Goal: Transaction & Acquisition: Purchase product/service

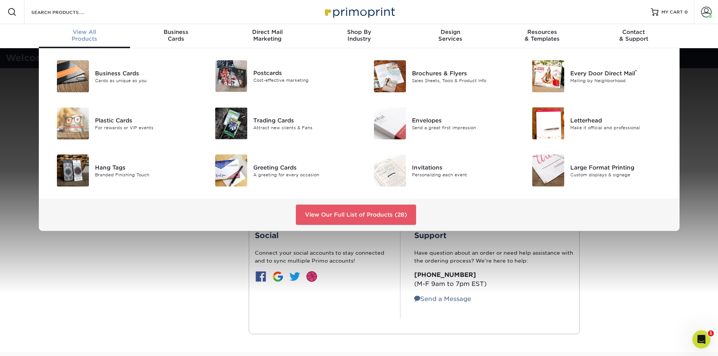
click at [81, 31] on span "View All" at bounding box center [85, 32] width 92 height 7
click at [434, 79] on div "Sales Sheets, Tools & Product Info" at bounding box center [462, 80] width 100 height 6
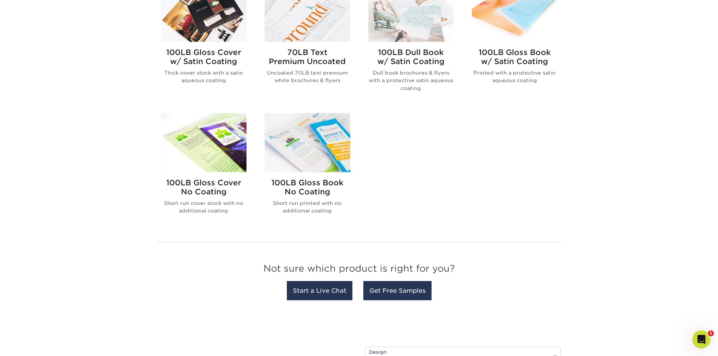
scroll to position [490, 0]
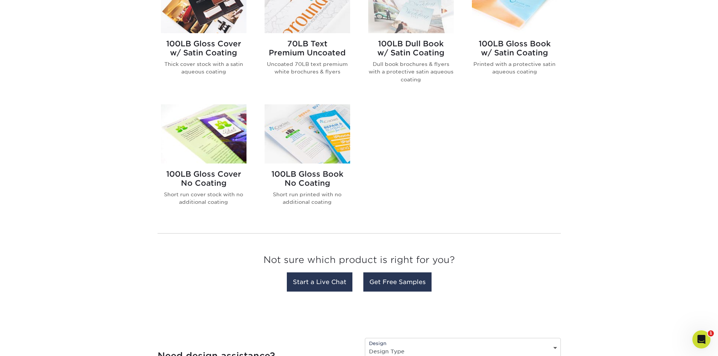
click at [234, 145] on img at bounding box center [204, 133] width 86 height 59
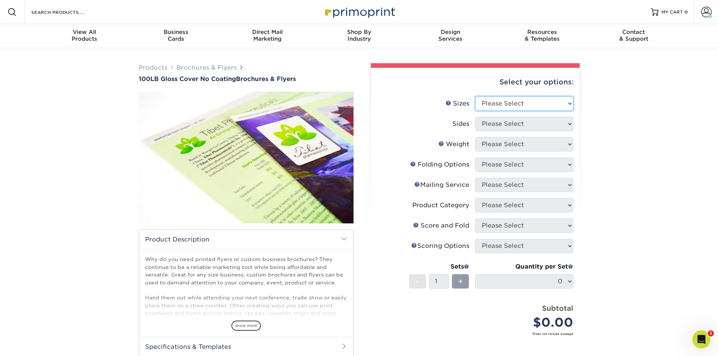
click at [554, 100] on select "Please Select 3.67" x 8.5" 4" x 8.5" 4" x 8.5" 4" x 11" 4" x 12" 4.25" x 11" 4.…" at bounding box center [524, 103] width 98 height 14
click at [652, 111] on div "Products Brochures & Flyers 100LB Gloss Cover No Coating Brochures & Flyers sho…" at bounding box center [359, 248] width 718 height 401
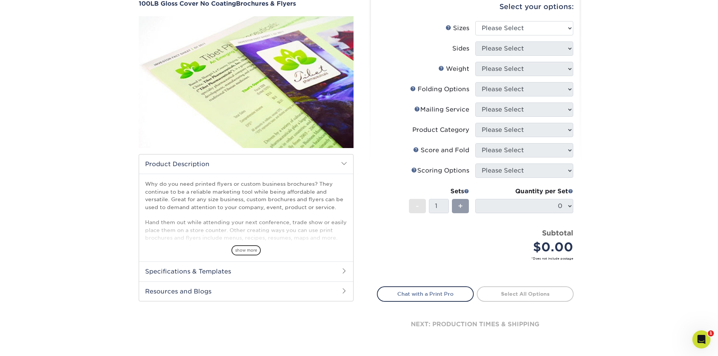
scroll to position [38, 0]
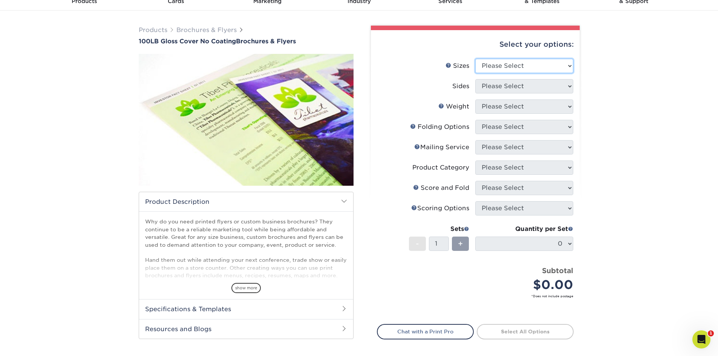
click at [562, 68] on select "Please Select 3.67" x 8.5" 4" x 8.5" 4" x 8.5" 4" x 11" 4" x 12" 4.25" x 11" 4.…" at bounding box center [524, 66] width 98 height 14
click at [625, 158] on div "Products Brochures & Flyers 100LB Gloss Cover No Coating Brochures & Flyers sho…" at bounding box center [359, 211] width 718 height 401
click at [527, 67] on select "Please Select 3.67" x 8.5" 4" x 8.5" 4" x 8.5" 4" x 11" 4" x 12" 4.25" x 11" 4.…" at bounding box center [524, 66] width 98 height 14
select select "5.50x8.50"
click at [475, 59] on select "Please Select 3.67" x 8.5" 4" x 8.5" 4" x 8.5" 4" x 11" 4" x 12" 4.25" x 11" 4.…" at bounding box center [524, 66] width 98 height 14
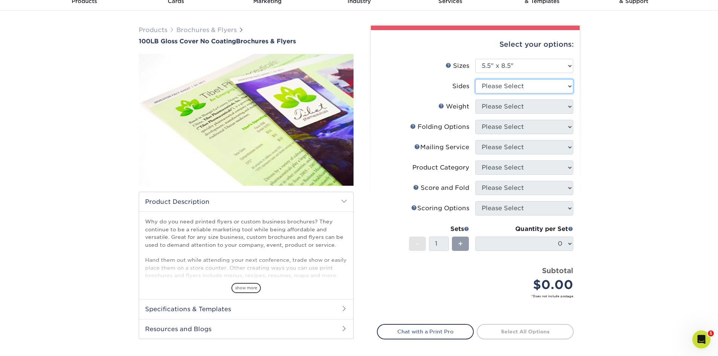
click at [530, 83] on select "Please Select Print Both Sides Print Front Only" at bounding box center [524, 86] width 98 height 14
select select "13abbda7-1d64-4f25-8bb2-c179b224825d"
click at [475, 79] on select "Please Select Print Both Sides Print Front Only" at bounding box center [524, 86] width 98 height 14
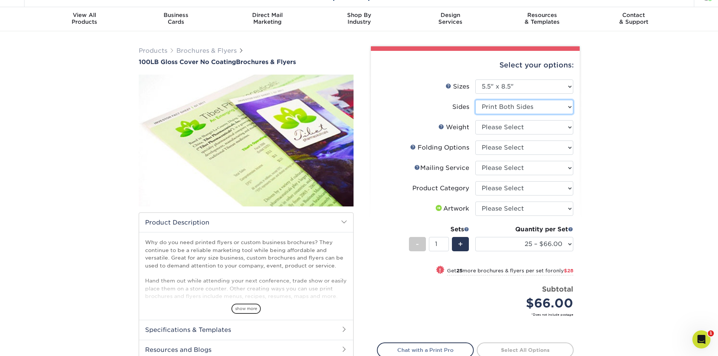
scroll to position [0, 0]
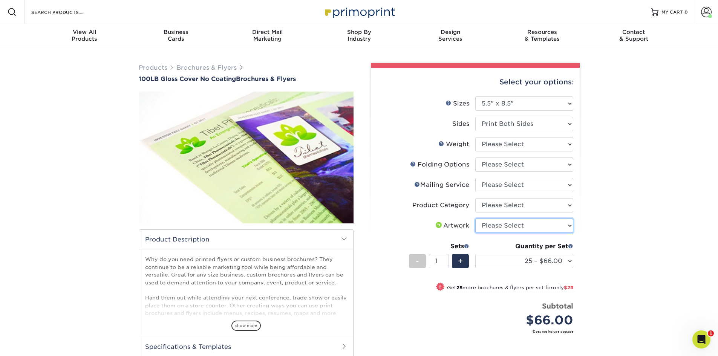
click at [561, 225] on select "Please Select I will upload files I need a design - $175" at bounding box center [524, 226] width 98 height 14
select select "upload"
click at [475, 219] on select "Please Select I will upload files I need a design - $175" at bounding box center [524, 226] width 98 height 14
click at [570, 169] on select "Please Select FLAT - No Folding" at bounding box center [524, 165] width 98 height 14
click at [583, 165] on div "Select your options: Sizes Help Sizes Please Select 3.67" x 8.5" 4" x 11"" at bounding box center [472, 244] width 226 height 363
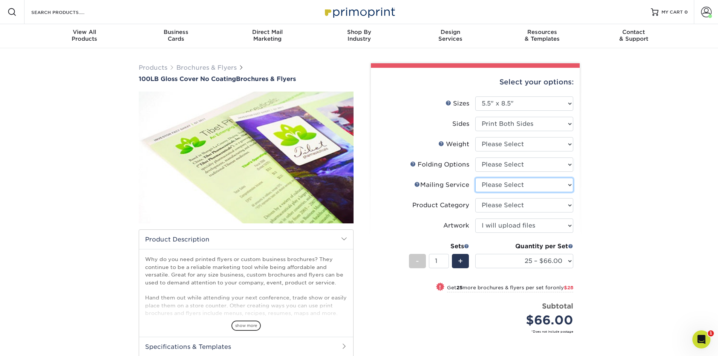
click at [567, 188] on select "Please Select No Direct Mailing Service No, I will mail/stamp/imprint Direct Ma…" at bounding box center [524, 185] width 98 height 14
click at [575, 188] on div "Select your options: Sizes Help Sizes Please Select 3.67" x 8.5" 4" x 8.5" 4" x…" at bounding box center [475, 247] width 209 height 358
click at [561, 165] on select "Please Select FLAT - No Folding" at bounding box center [524, 165] width 98 height 14
select select "9b1d5825-34d1-4721-9874-ed79abb003d7"
click at [475, 158] on select "Please Select FLAT - No Folding" at bounding box center [524, 165] width 98 height 14
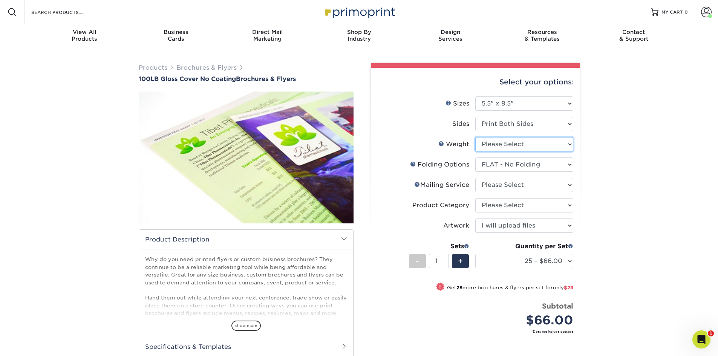
click at [564, 148] on select "Please Select 100LB" at bounding box center [524, 144] width 98 height 14
select select "100LB"
click at [475, 137] on select "Please Select 100LB" at bounding box center [524, 144] width 98 height 14
select select "-1"
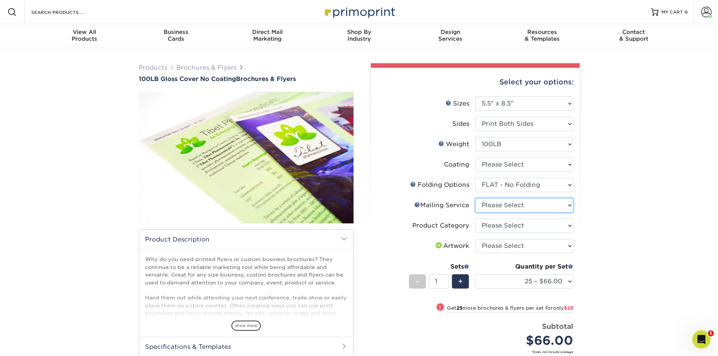
click at [541, 210] on select "Please Select No Direct Mailing Service No, I will mail/stamp/imprint Direct Ma…" at bounding box center [524, 205] width 98 height 14
select select "3e5e9bdd-d78a-4c28-a41d-fe1407925ca6"
click at [475, 198] on select "Please Select No Direct Mailing Service No, I will mail/stamp/imprint Direct Ma…" at bounding box center [524, 205] width 98 height 14
click at [524, 230] on select "Please Select Flyers and Brochures" at bounding box center [524, 226] width 98 height 14
select select "1a668080-6b7c-4174-b399-2c3833b27ef4"
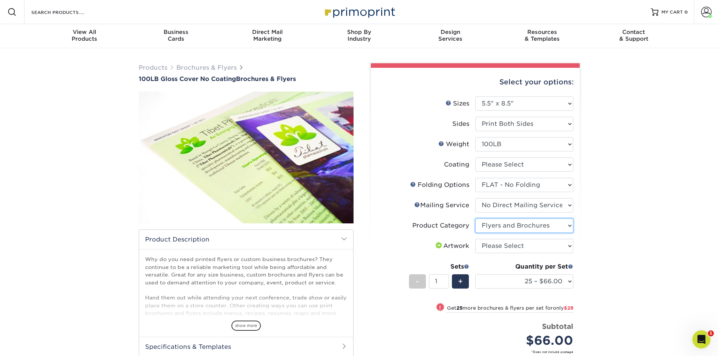
click at [475, 219] on select "Please Select Flyers and Brochures" at bounding box center [524, 226] width 98 height 14
click at [533, 246] on select "Please Select I will upload files I need a design - $175" at bounding box center [524, 246] width 98 height 14
select select "upload"
click at [475, 239] on select "Please Select I will upload files I need a design - $175" at bounding box center [524, 246] width 98 height 14
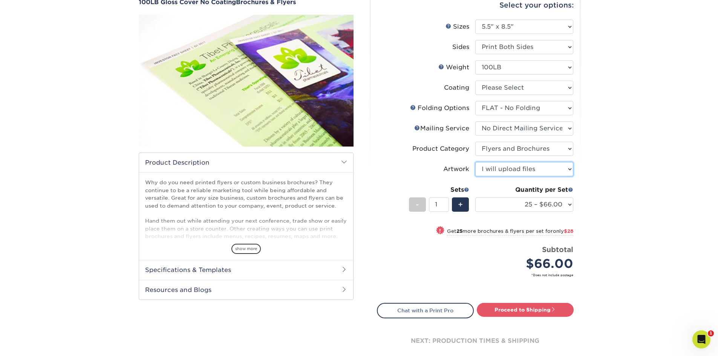
scroll to position [113, 0]
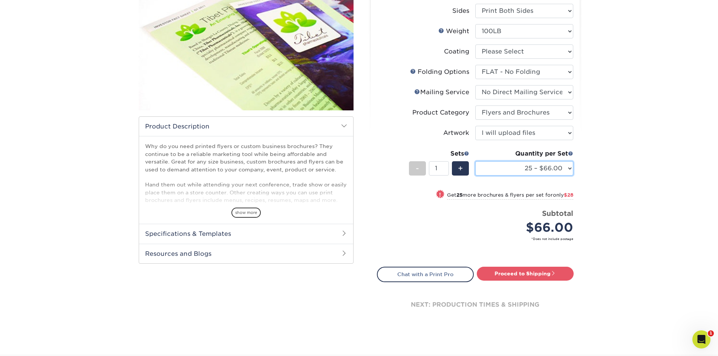
click at [566, 171] on select "25 – $66.00 50 – $94.00 75 – $107.00 100 – $119.00 250 – $156.00 500 – $204.00 …" at bounding box center [524, 168] width 98 height 14
select select "100 – $119.00"
click at [475, 161] on select "25 – $66.00 50 – $94.00 75 – $107.00 100 – $119.00 250 – $156.00 500 – $204.00 …" at bounding box center [524, 168] width 98 height 14
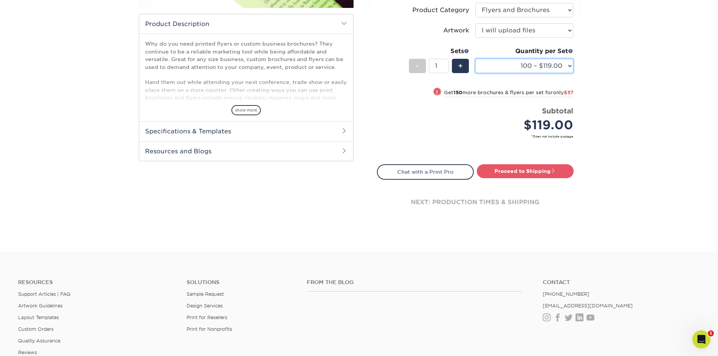
scroll to position [151, 0]
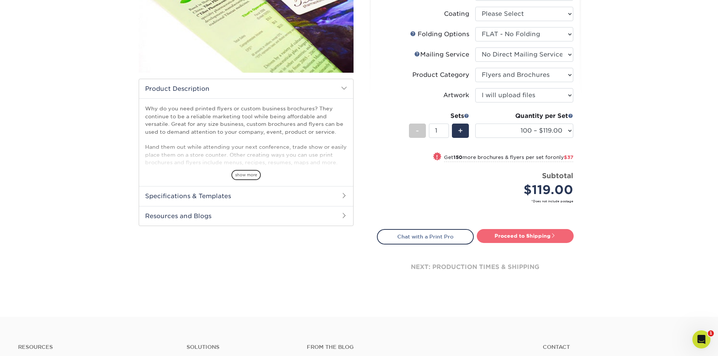
click at [521, 238] on link "Proceed to Shipping" at bounding box center [525, 236] width 97 height 14
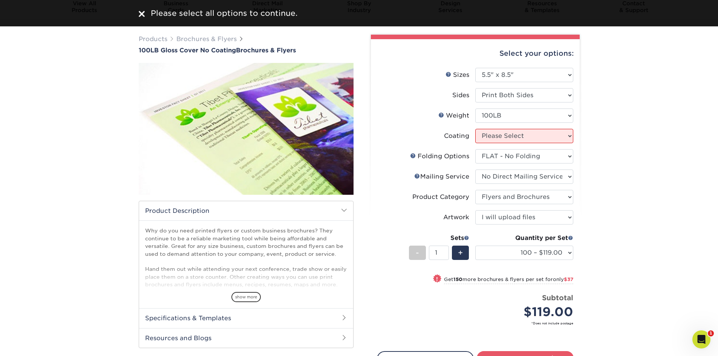
scroll to position [0, 0]
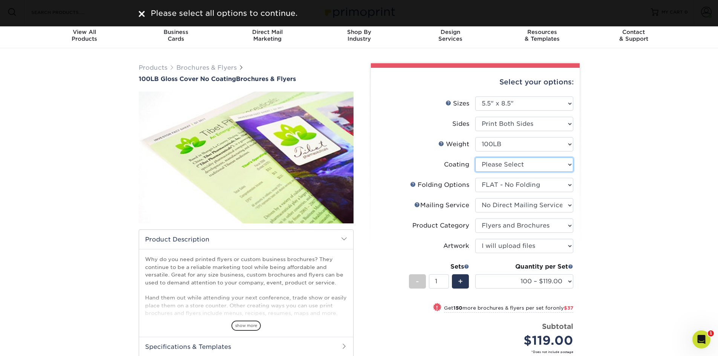
click at [511, 163] on select at bounding box center [524, 165] width 98 height 14
select select "3e7618de-abca-4bda-9f97-8b9129e913d8"
click at [475, 158] on select at bounding box center [524, 165] width 98 height 14
select select "-1"
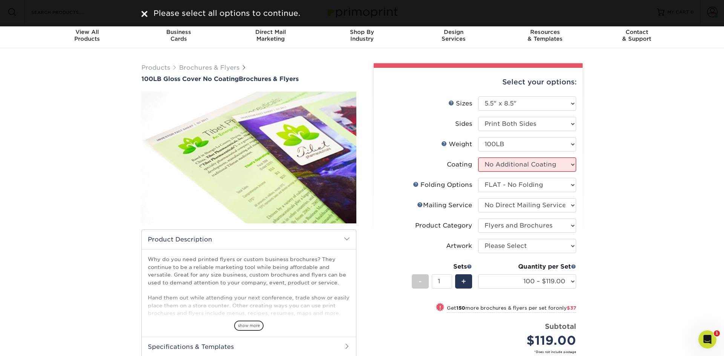
select select "-1"
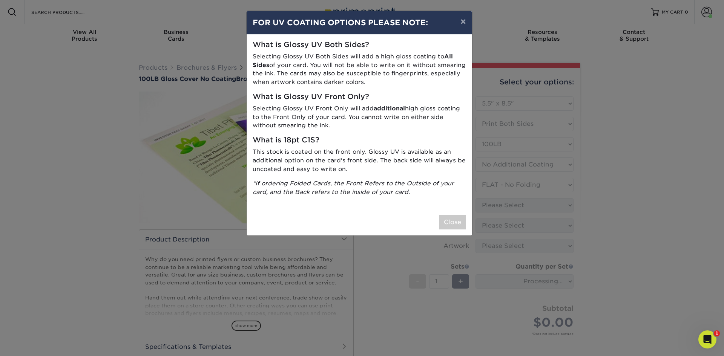
click at [328, 110] on p "Selecting Glossy UV Front Only will add additional high gloss coating to the Fr…" at bounding box center [359, 117] width 213 height 26
click at [446, 222] on button "Close" at bounding box center [452, 222] width 27 height 14
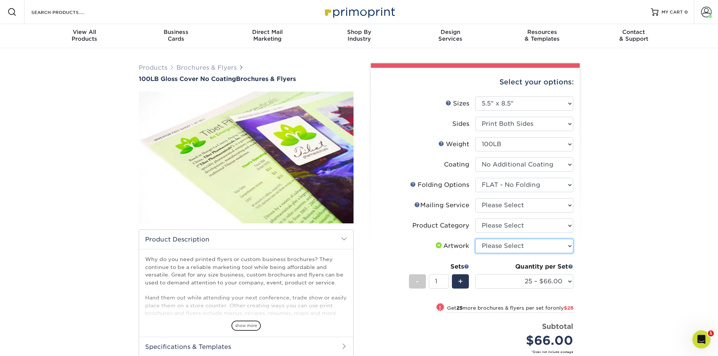
click at [570, 246] on select "Please Select I will upload files I need a design - $175" at bounding box center [524, 246] width 98 height 14
click at [589, 228] on div "Products Brochures & Flyers 100LB Gloss Cover No Coating Brochures & Flyers sho…" at bounding box center [359, 257] width 718 height 419
click at [563, 210] on select "Please Select No Direct Mailing Service No, I will mail/stamp/imprint Direct Ma…" at bounding box center [524, 205] width 98 height 14
select select "3e5e9bdd-d78a-4c28-a41d-fe1407925ca6"
click at [475, 198] on select "Please Select No Direct Mailing Service No, I will mail/stamp/imprint Direct Ma…" at bounding box center [524, 205] width 98 height 14
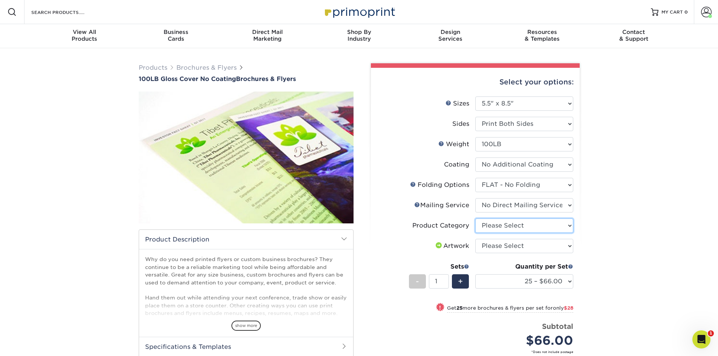
click at [548, 230] on select "Please Select Flyers and Brochures" at bounding box center [524, 226] width 98 height 14
select select "1a668080-6b7c-4174-b399-2c3833b27ef4"
click at [475, 219] on select "Please Select Flyers and Brochures" at bounding box center [524, 226] width 98 height 14
click at [540, 245] on select "Please Select I will upload files I need a design - $175" at bounding box center [524, 246] width 98 height 14
select select "upload"
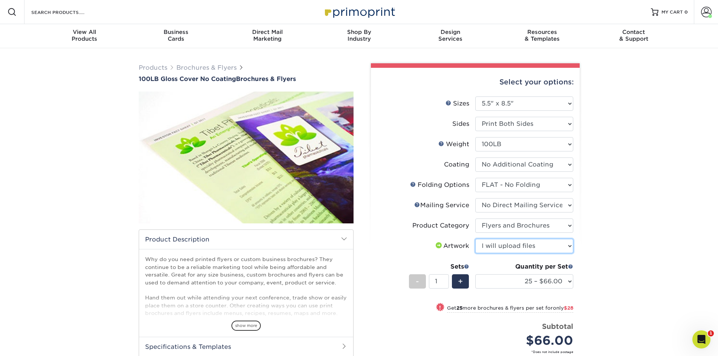
click at [475, 239] on select "Please Select I will upload files I need a design - $175" at bounding box center [524, 246] width 98 height 14
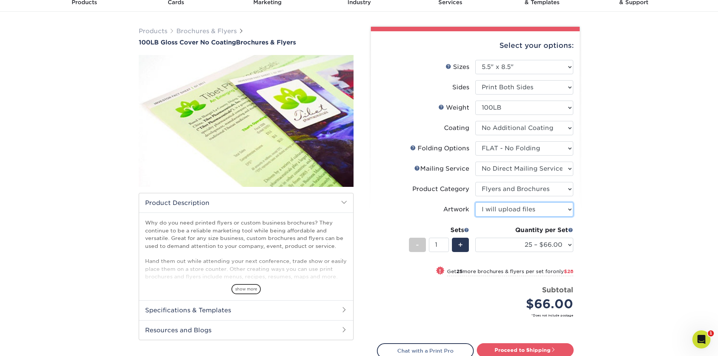
scroll to position [113, 0]
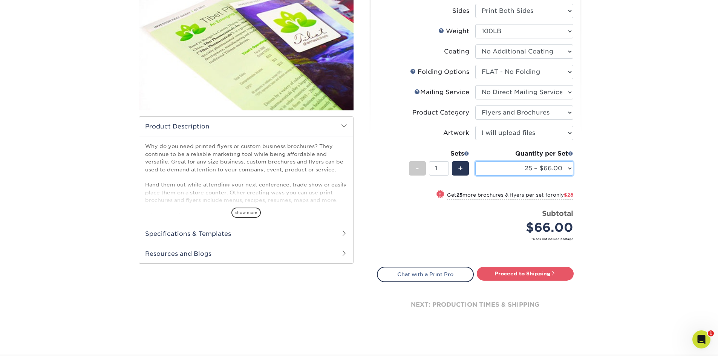
click at [560, 168] on select "25 – $66.00 50 – $94.00 75 – $107.00 100 – $119.00 250 – $156.00 500 – $204.00 …" at bounding box center [524, 168] width 98 height 14
select select "100 – $119.00"
click at [475, 161] on select "25 – $66.00 50 – $94.00 75 – $107.00 100 – $119.00 250 – $156.00 500 – $204.00 …" at bounding box center [524, 168] width 98 height 14
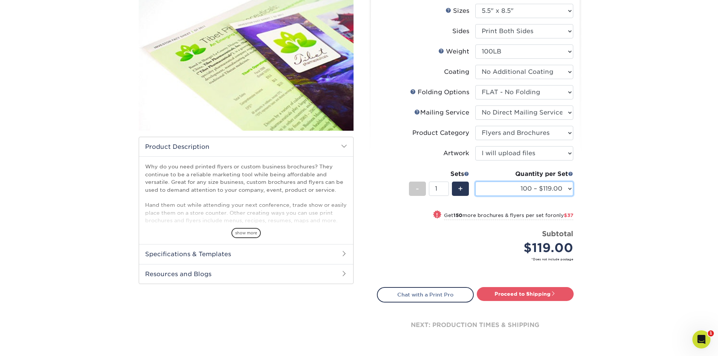
scroll to position [75, 0]
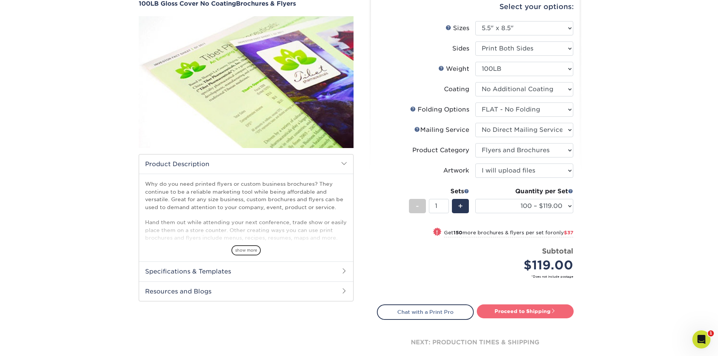
click at [514, 318] on link "Proceed to Shipping" at bounding box center [525, 312] width 97 height 14
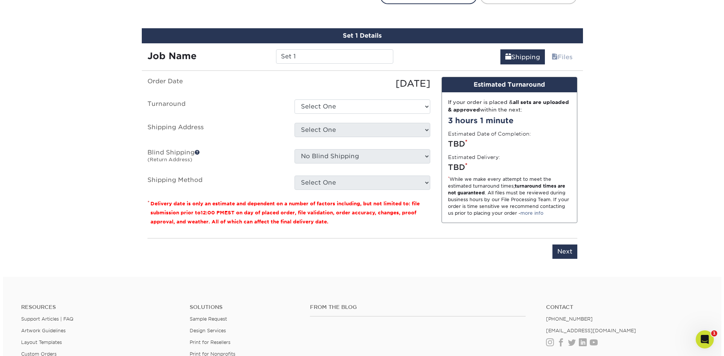
scroll to position [401, 0]
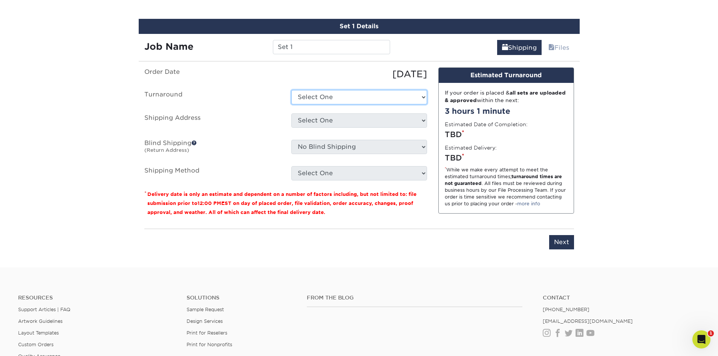
click at [426, 99] on select "Select One 2-4 Business Days 2 Day Next Business Day" at bounding box center [359, 97] width 136 height 14
select select "054bb085-c371-40f3-930d-b0e25fd1518a"
click at [291, 90] on select "Select One 2-4 Business Days 2 Day Next Business Day" at bounding box center [359, 97] width 136 height 14
click at [363, 122] on select "Select One + Add New Address" at bounding box center [359, 120] width 136 height 14
click at [291, 113] on select "Select One + Add New Address" at bounding box center [359, 120] width 136 height 14
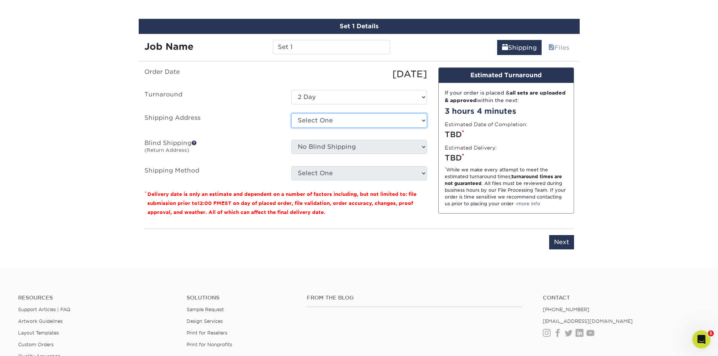
click at [358, 118] on select "Select One + Add New Address" at bounding box center [359, 120] width 136 height 14
select select "newaddress"
click at [291, 113] on select "Select One + Add New Address" at bounding box center [359, 120] width 136 height 14
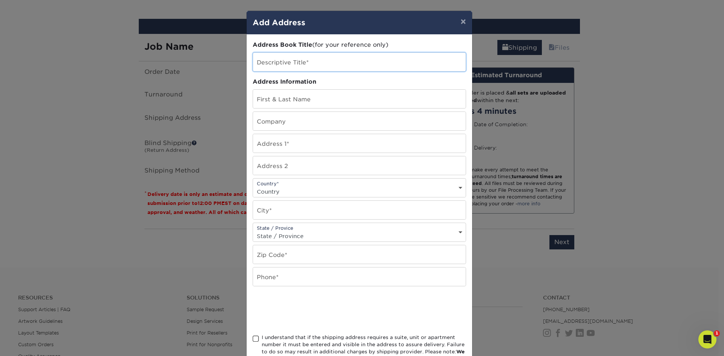
click at [299, 60] on input "text" at bounding box center [359, 62] width 213 height 18
click at [285, 101] on input "text" at bounding box center [359, 99] width 213 height 18
type input "Robert Jones"
click at [366, 122] on input "text" at bounding box center [359, 121] width 213 height 18
type input "M"
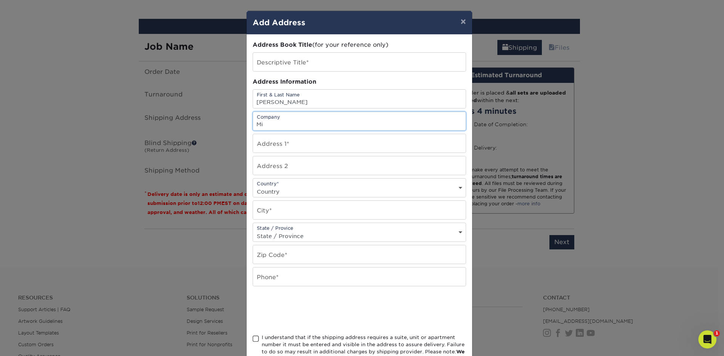
type input "M"
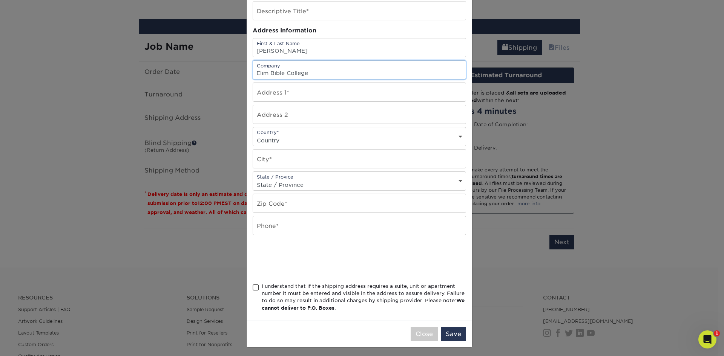
scroll to position [54, 0]
type input "Elim Bible College"
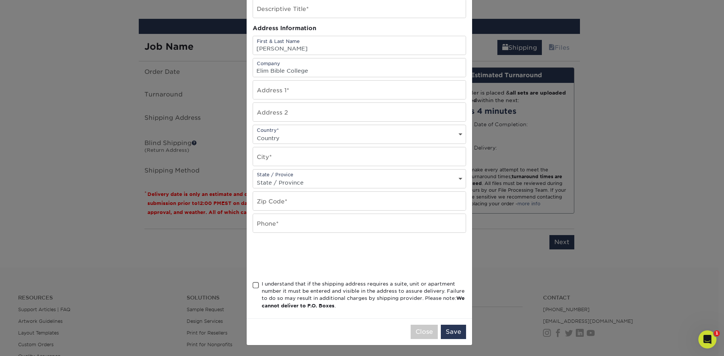
click at [255, 286] on span at bounding box center [256, 285] width 6 height 7
click at [0, 0] on input "I understand that if the shipping address requires a suite, unit or apartment n…" at bounding box center [0, 0] width 0 height 0
click at [285, 227] on input "text" at bounding box center [359, 223] width 213 height 18
type input "5854879437"
click at [304, 197] on input "text" at bounding box center [359, 201] width 213 height 18
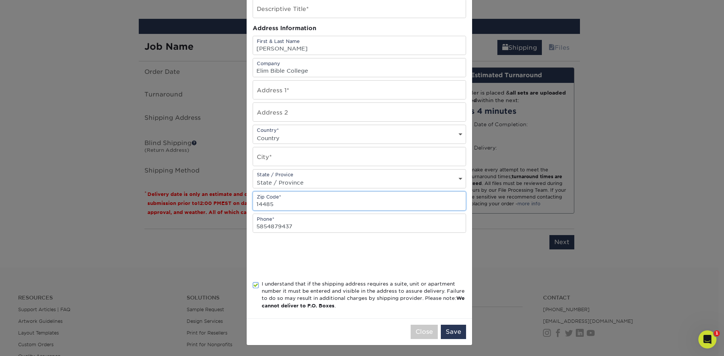
type input "14485"
click at [292, 176] on div "State / Provice State / Province Alabama Alaska Arizona Arkansas California Col…" at bounding box center [359, 178] width 213 height 19
click at [271, 162] on input "text" at bounding box center [359, 156] width 213 height 18
type input "Lima"
drag, startPoint x: 305, startPoint y: 176, endPoint x: 292, endPoint y: 180, distance: 13.3
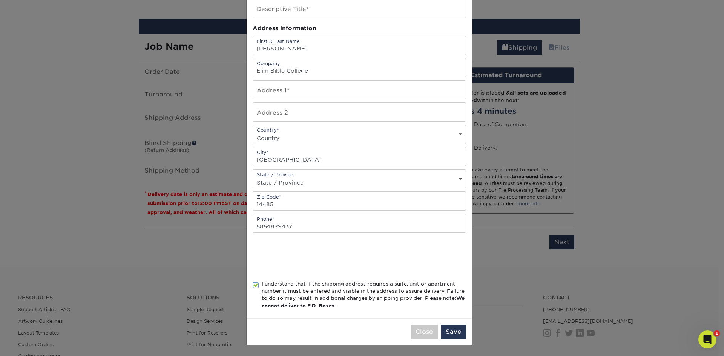
click at [304, 177] on div "State / Provice State / Province Alabama Alaska Arizona Arkansas California Col…" at bounding box center [359, 178] width 213 height 19
drag, startPoint x: 288, startPoint y: 182, endPoint x: 280, endPoint y: 180, distance: 7.8
click at [286, 182] on select "State / Province Alabama Alaska Arizona Arkansas California Colorado Connecticu…" at bounding box center [359, 182] width 213 height 11
click at [253, 177] on select "State / Province Alabama Alaska Arizona Arkansas California Colorado Connecticu…" at bounding box center [359, 182] width 213 height 11
click at [282, 185] on select "State / Province Alabama Alaska Arizona Arkansas California Colorado Connecticu…" at bounding box center [359, 182] width 213 height 11
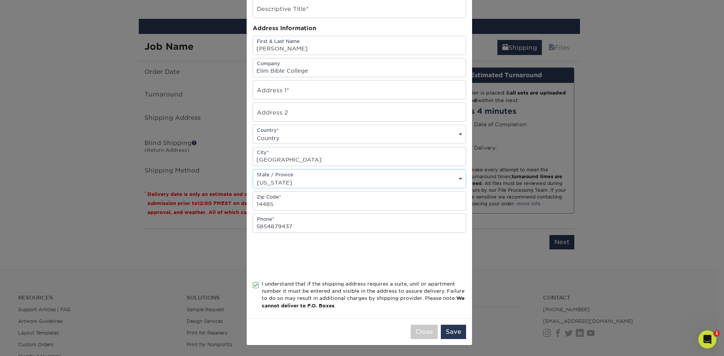
select select "NY"
click at [253, 177] on select "State / Province Alabama Alaska Arizona Arkansas California Colorado Connecticu…" at bounding box center [359, 182] width 213 height 11
click at [297, 96] on input "text" at bounding box center [359, 90] width 213 height 18
type input "7245 College Street"
click at [453, 326] on button "Save" at bounding box center [453, 332] width 25 height 14
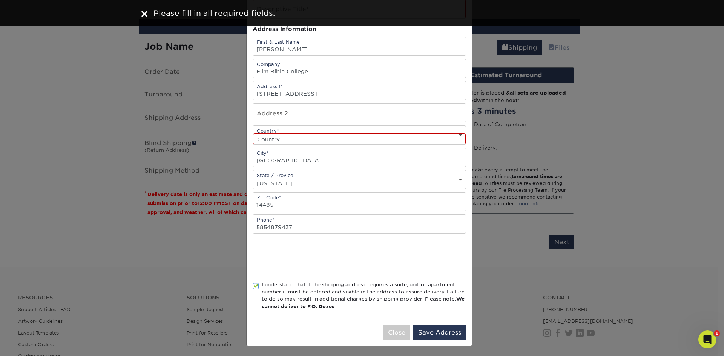
click at [334, 138] on select "Country United States Canada ----------------------------- Afghanistan Albania …" at bounding box center [359, 138] width 213 height 11
select select "US"
click at [253, 133] on select "Country United States Canada ----------------------------- Afghanistan Albania …" at bounding box center [359, 138] width 213 height 11
click at [423, 331] on button "Save Address" at bounding box center [439, 333] width 53 height 14
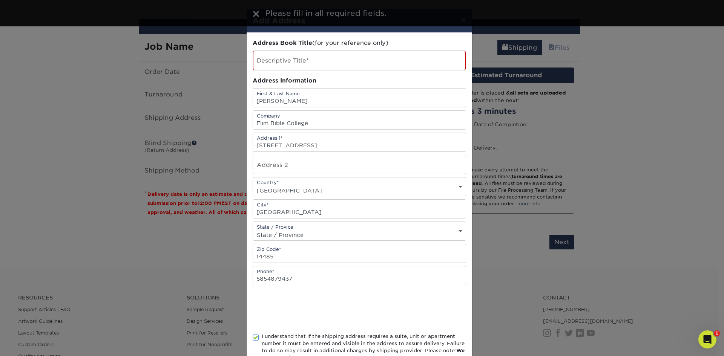
scroll to position [0, 0]
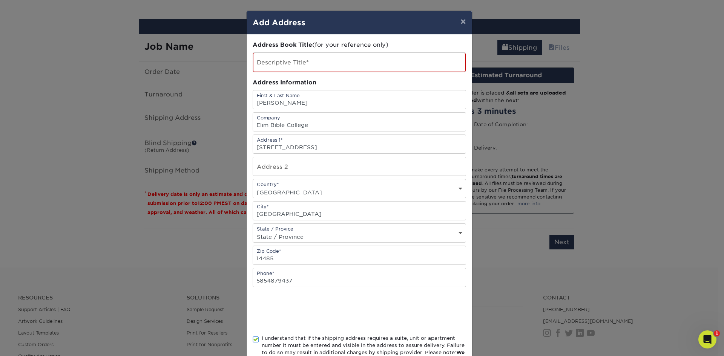
click at [328, 52] on div "Descriptive Title*" at bounding box center [359, 62] width 213 height 20
click at [326, 58] on input "text" at bounding box center [359, 62] width 213 height 19
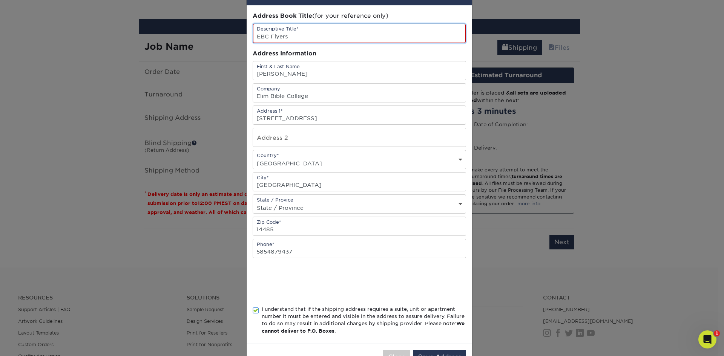
scroll to position [54, 0]
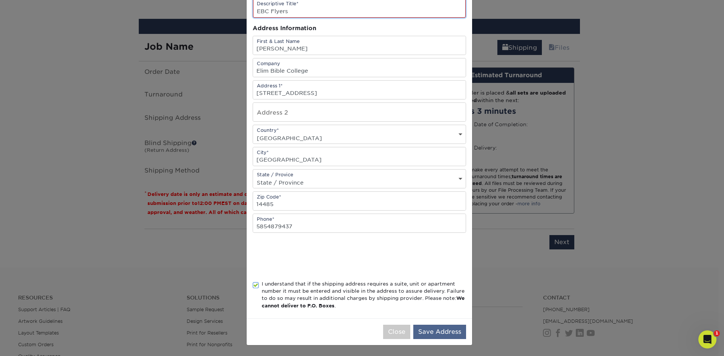
type input "EBC Flyers"
click at [450, 338] on button "Save Address" at bounding box center [439, 332] width 53 height 14
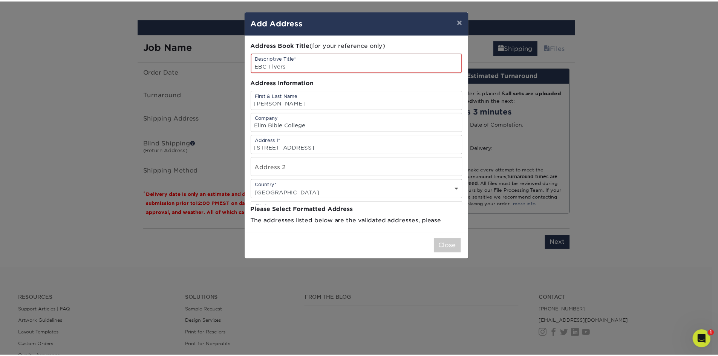
scroll to position [0, 0]
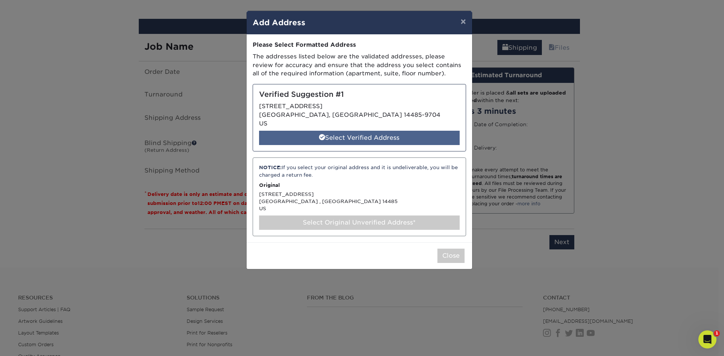
click at [349, 136] on div "Select Verified Address" at bounding box center [359, 138] width 201 height 14
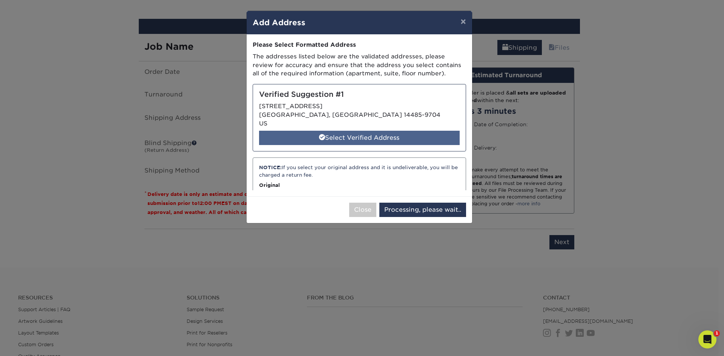
select select "285679"
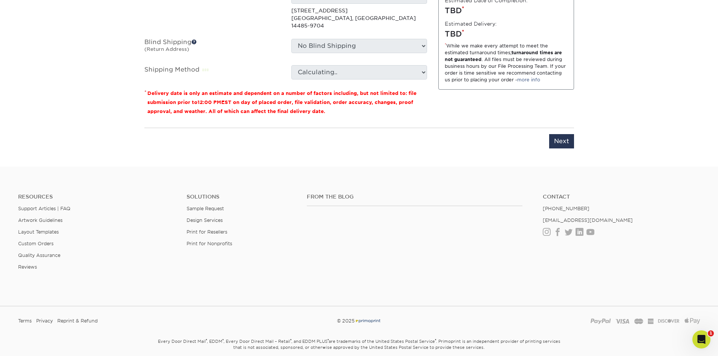
scroll to position [435, 0]
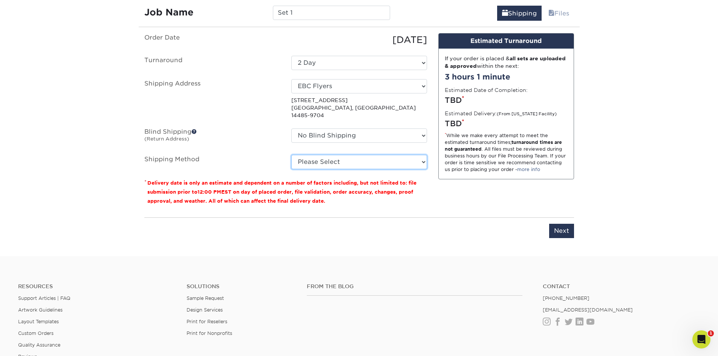
click at [420, 155] on select "Please Select Ground Shipping (+$34.29) 3 Day Shipping Service (+$39.02) 2 Day …" at bounding box center [359, 162] width 136 height 14
click at [291, 155] on select "Please Select Ground Shipping (+$34.29) 3 Day Shipping Service (+$39.02) 2 Day …" at bounding box center [359, 162] width 136 height 14
click at [407, 155] on select "Please Select Ground Shipping (+$34.29) 3 Day Shipping Service (+$39.02) 2 Day …" at bounding box center [359, 162] width 136 height 14
select select "02"
click at [291, 155] on select "Please Select Ground Shipping (+$34.29) 3 Day Shipping Service (+$39.02) 2 Day …" at bounding box center [359, 162] width 136 height 14
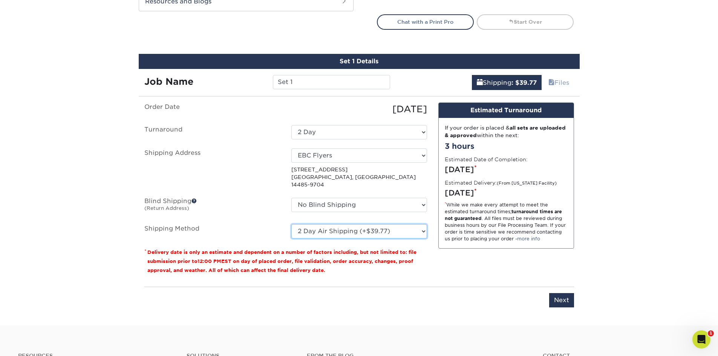
scroll to position [360, 0]
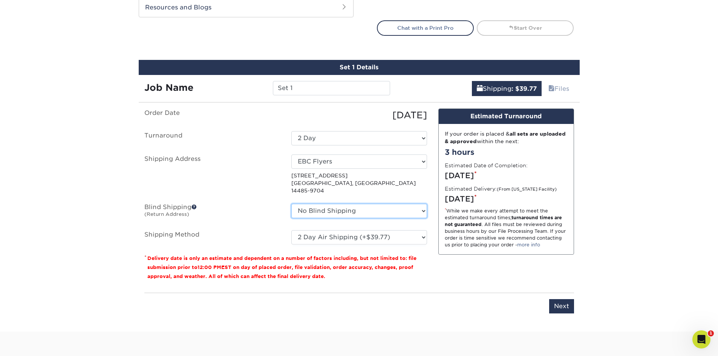
click at [424, 204] on select "No Blind Shipping + Add New Address" at bounding box center [359, 211] width 136 height 14
click at [386, 187] on ul "Order Date 09/04/2025 Turnaround Select One 2-4 Business Days 2 Day Next Busine…" at bounding box center [285, 177] width 283 height 136
click at [559, 299] on input "Next" at bounding box center [561, 306] width 25 height 14
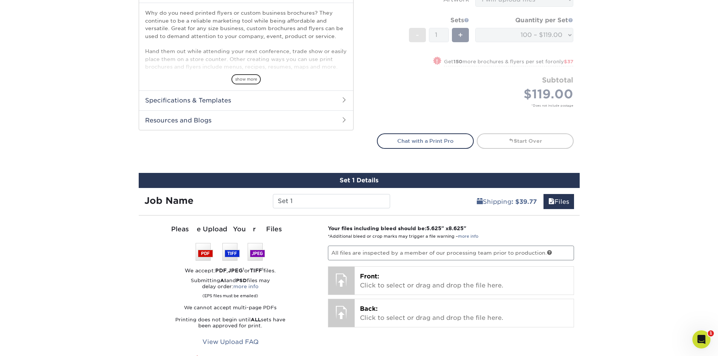
scroll to position [322, 0]
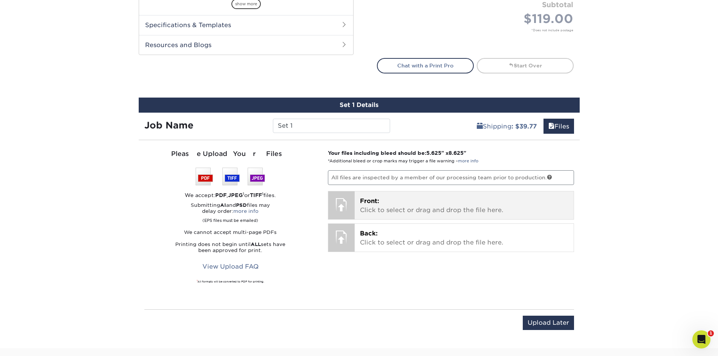
click at [389, 213] on p "Front: Click to select or drag and drop the file here." at bounding box center [464, 206] width 208 height 18
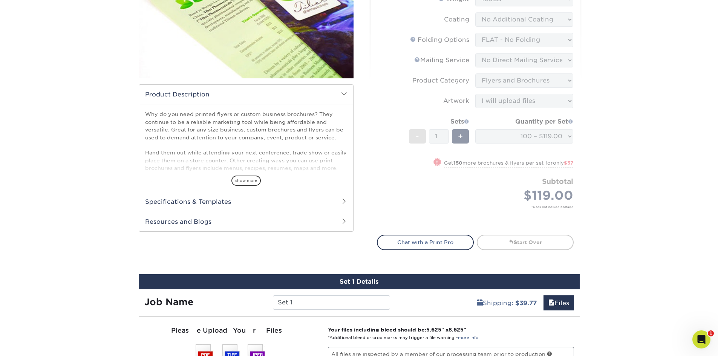
scroll to position [151, 0]
